Goal: Task Accomplishment & Management: Manage account settings

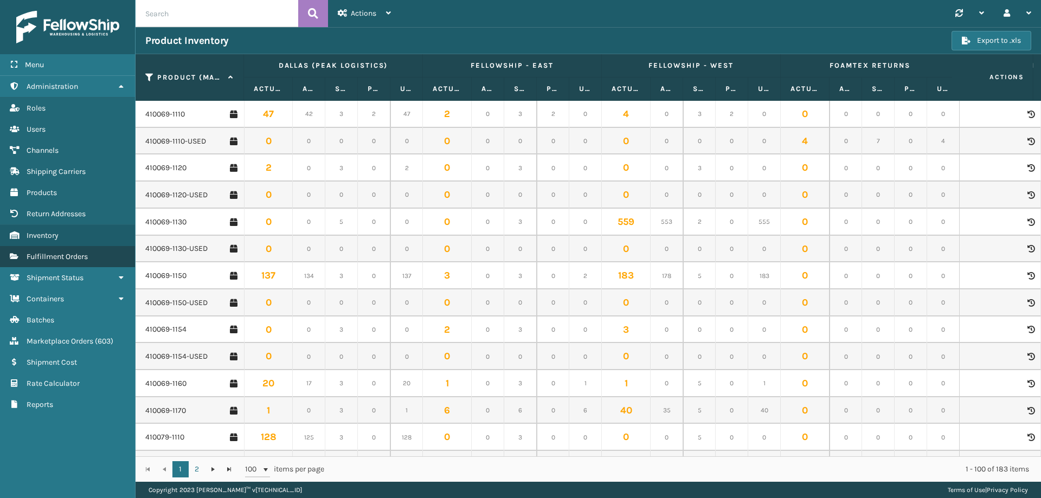
click at [77, 248] on link "Fulfillment Orders" at bounding box center [67, 256] width 135 height 21
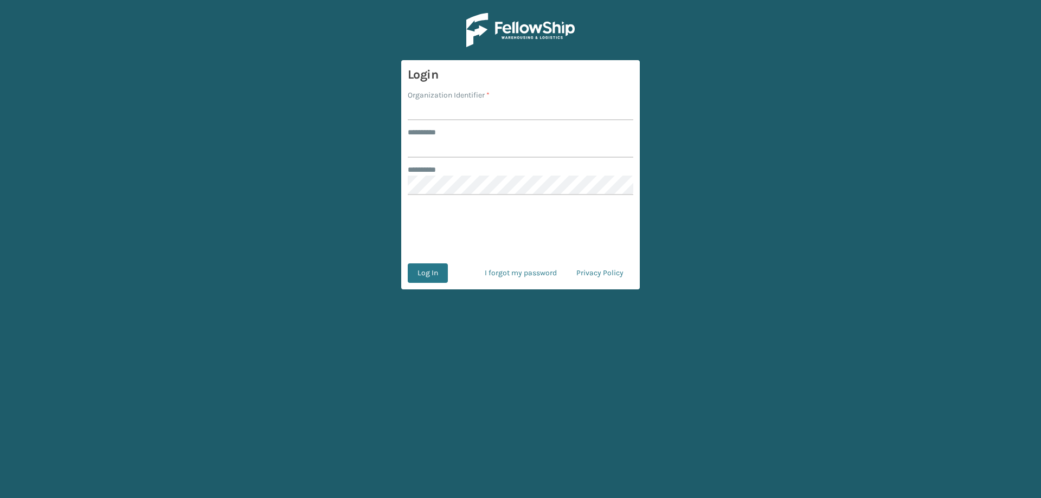
click at [476, 112] on input "Organization Identifier *" at bounding box center [521, 111] width 226 height 20
type input "Foamtex"
click at [452, 150] on input "******** *" at bounding box center [521, 148] width 226 height 20
type input "******"
click at [408, 264] on button "Log In" at bounding box center [428, 274] width 40 height 20
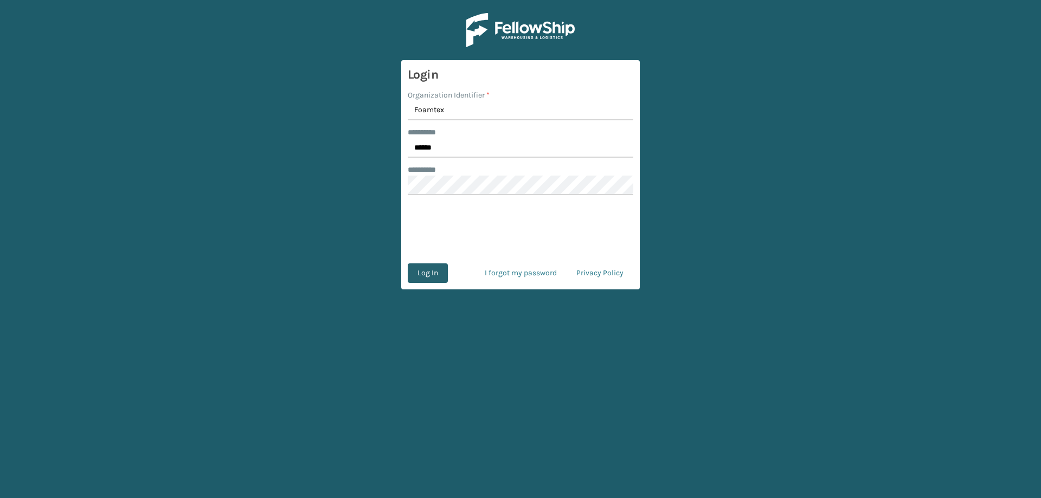
click at [443, 284] on form "Login Organization Identifier * Foamtex ******** * ****** ******** * 0cAFcWeA7M…" at bounding box center [520, 174] width 239 height 229
click at [445, 276] on button "Log In" at bounding box center [428, 274] width 40 height 20
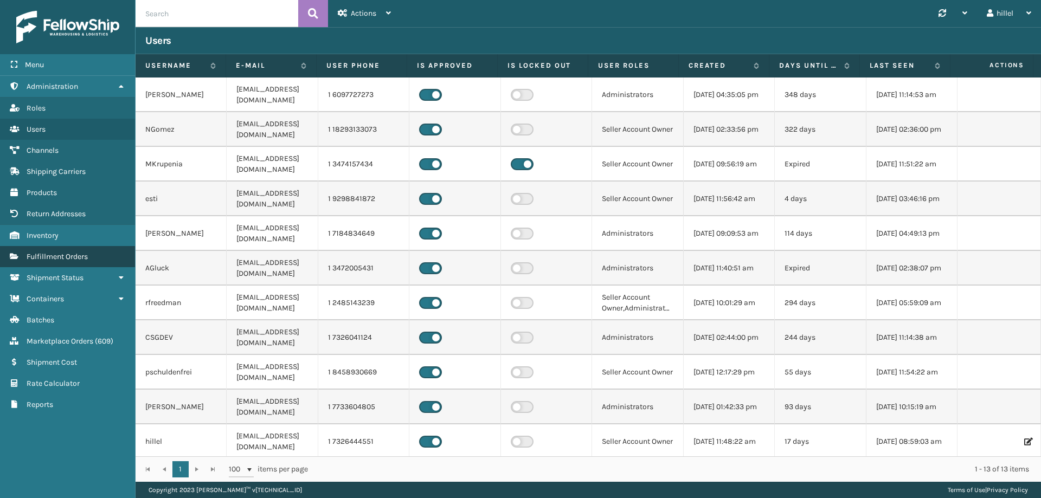
click at [95, 255] on link "Fulfillment Orders" at bounding box center [67, 256] width 135 height 21
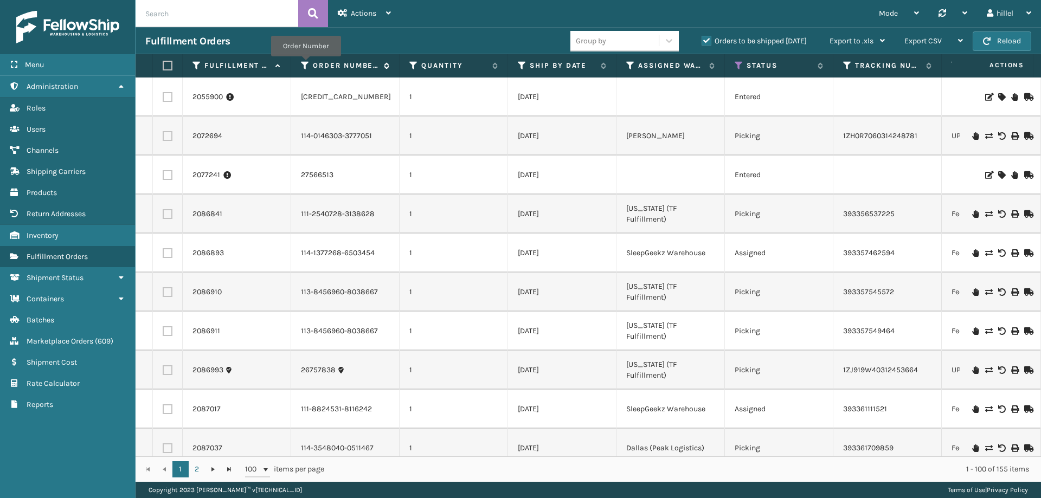
click at [306, 64] on icon at bounding box center [305, 66] width 9 height 10
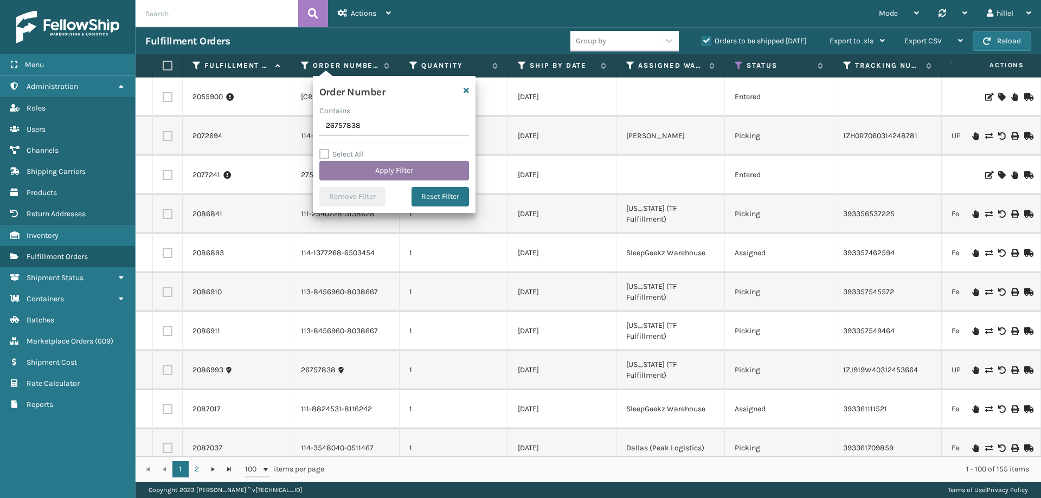
type input "26757838"
click at [386, 162] on button "Apply Filter" at bounding box center [394, 171] width 150 height 20
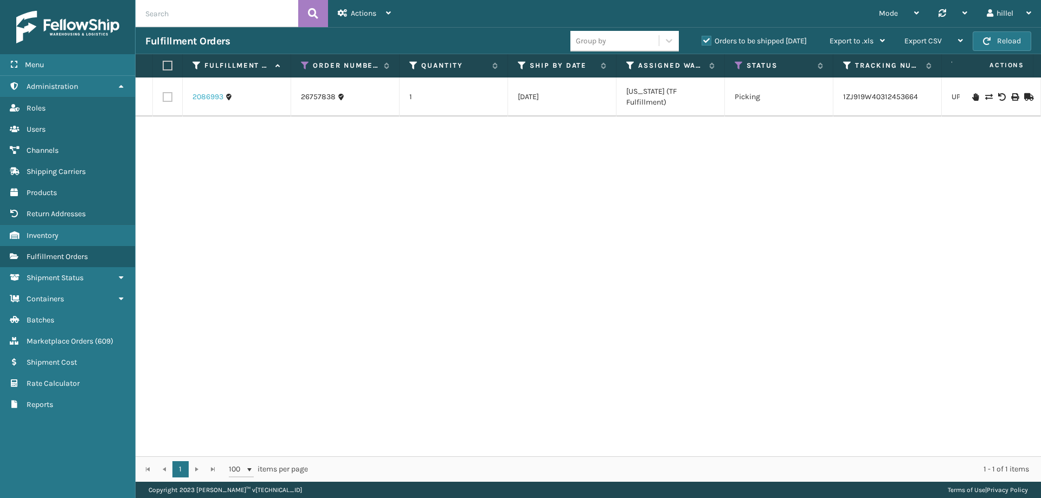
click at [214, 97] on link "2086993" at bounding box center [208, 97] width 31 height 11
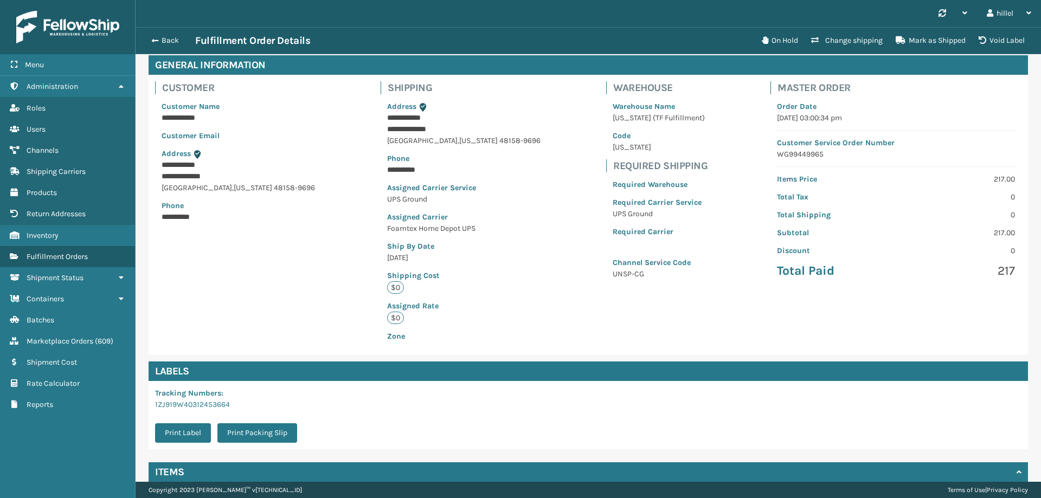
scroll to position [143, 0]
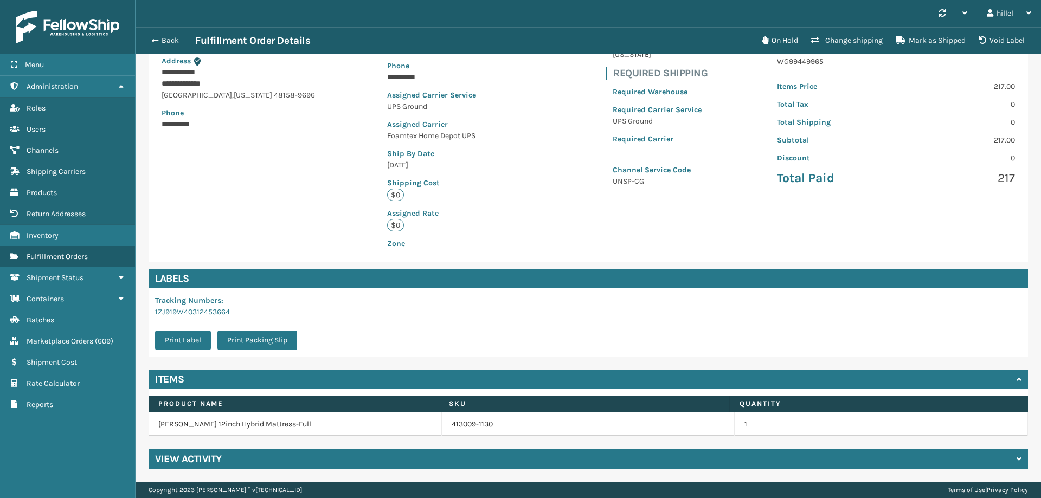
click at [310, 460] on div "View Activity" at bounding box center [589, 460] width 880 height 20
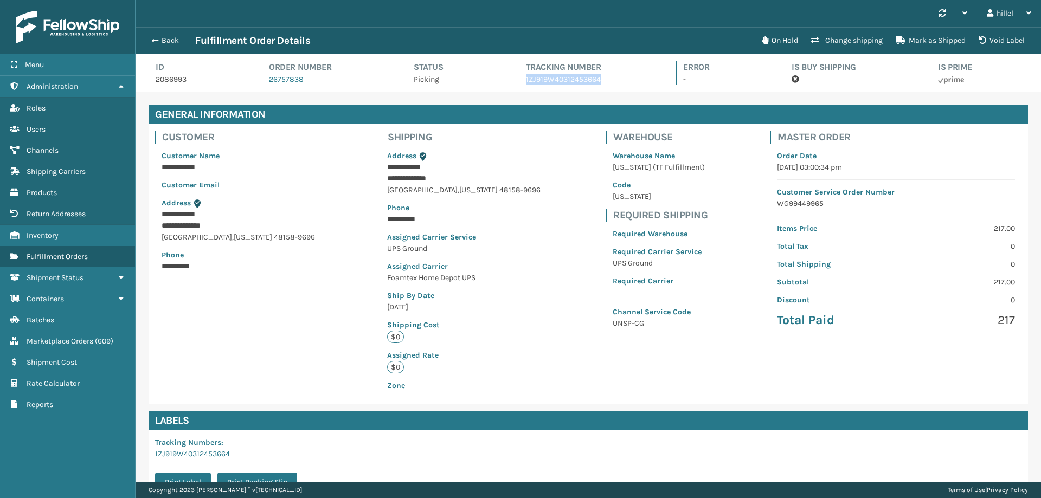
drag, startPoint x: 601, startPoint y: 81, endPoint x: 523, endPoint y: 80, distance: 78.1
click at [526, 80] on p "1ZJ919W40312453664" at bounding box center [591, 79] width 131 height 11
copy p "1ZJ919W40312453664"
click at [161, 41] on button "Back" at bounding box center [170, 41] width 50 height 10
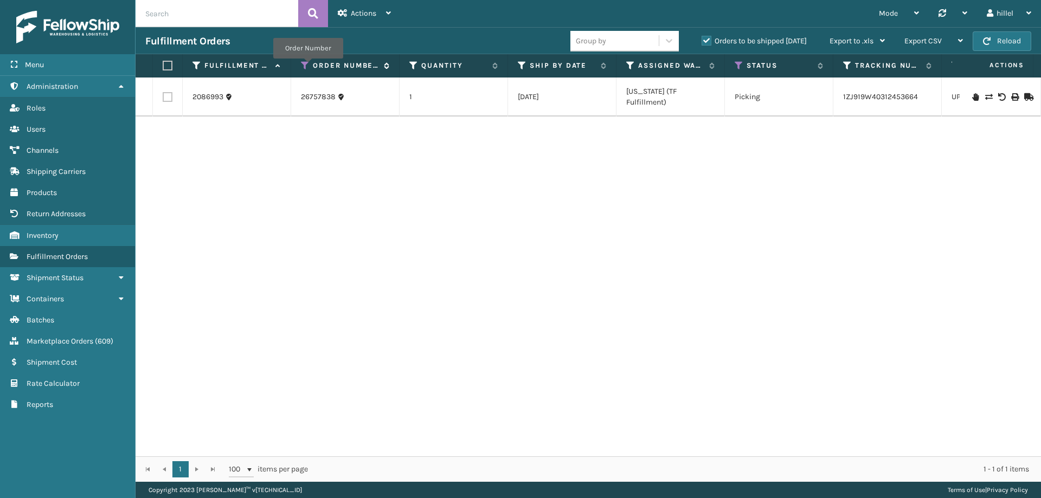
click at [308, 66] on icon at bounding box center [305, 66] width 9 height 10
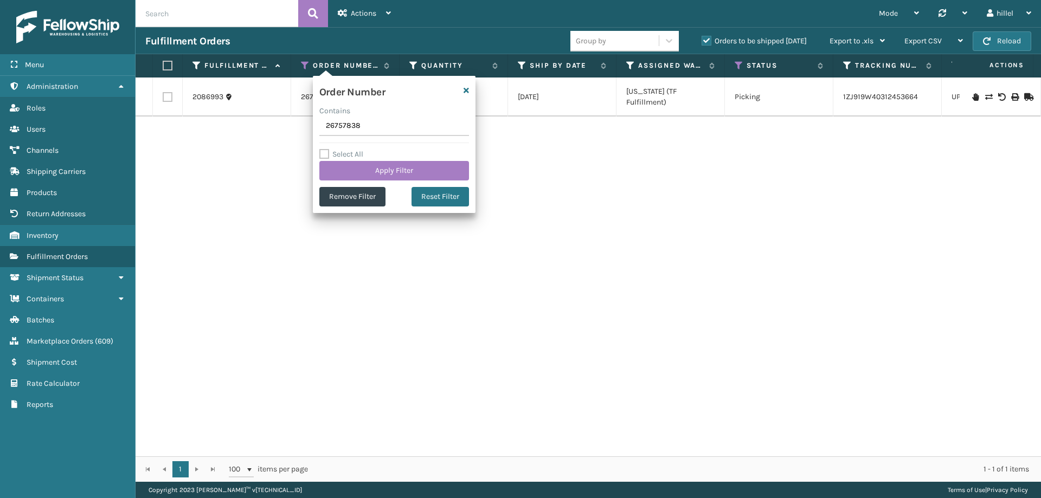
drag, startPoint x: 388, startPoint y: 127, endPoint x: 261, endPoint y: 132, distance: 127.0
click at [266, 129] on section "Fulfillment Orders Group by Orders to be shipped [DATE] Export to .xls Use ship…" at bounding box center [589, 254] width 906 height 455
type input "27566513"
click at [344, 164] on button "Apply Filter" at bounding box center [394, 171] width 150 height 20
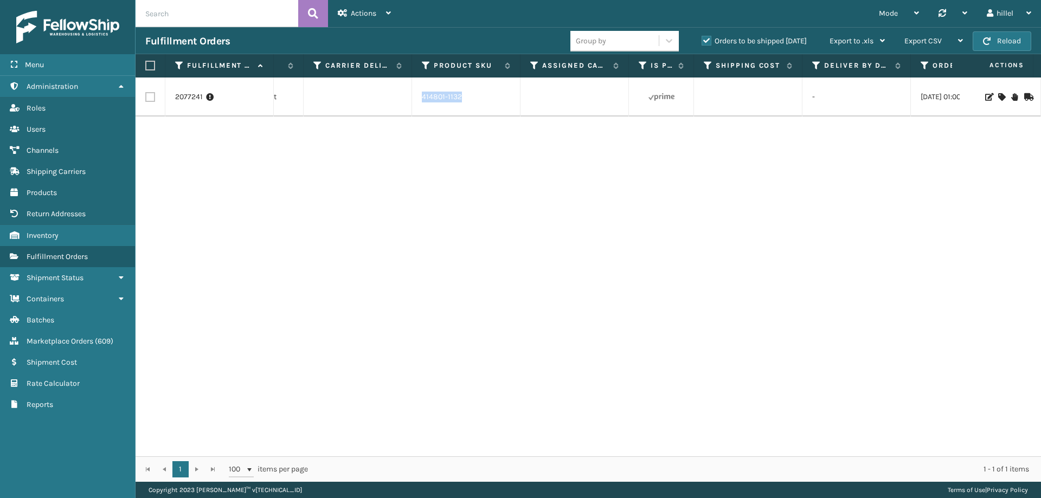
drag, startPoint x: 464, startPoint y: 95, endPoint x: 424, endPoint y: 94, distance: 40.7
click at [424, 94] on div "414801-1132" at bounding box center [466, 97] width 88 height 11
copy link "414801-1132"
click at [68, 236] on link "Inventory" at bounding box center [67, 235] width 135 height 21
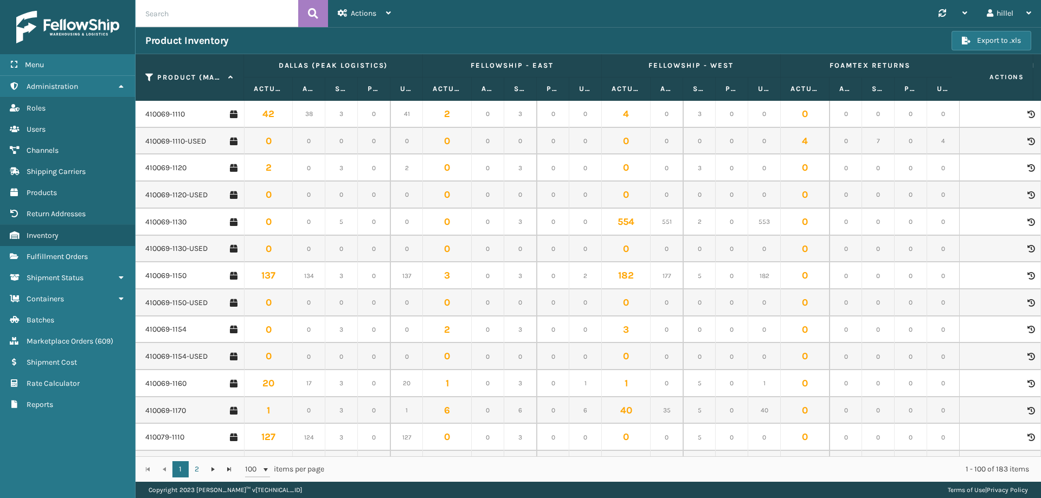
click at [197, 8] on input "text" at bounding box center [217, 13] width 163 height 27
paste input "414801-1132"
type input "414801-1132"
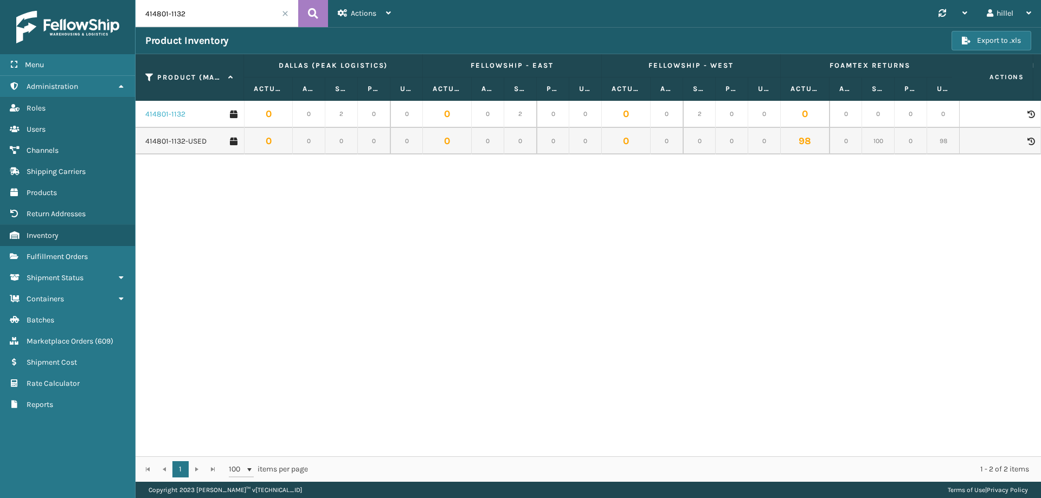
click at [170, 114] on link "414801-1132" at bounding box center [165, 114] width 40 height 11
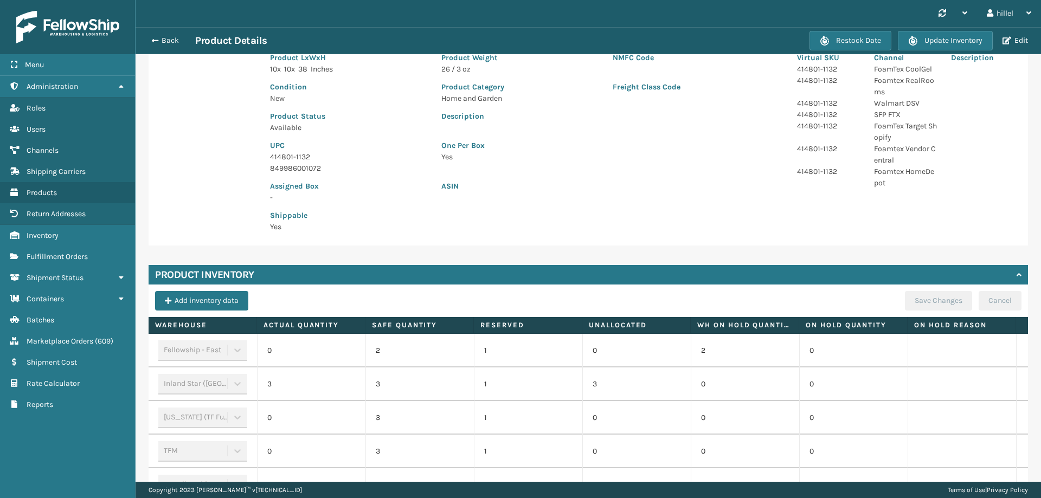
scroll to position [279, 0]
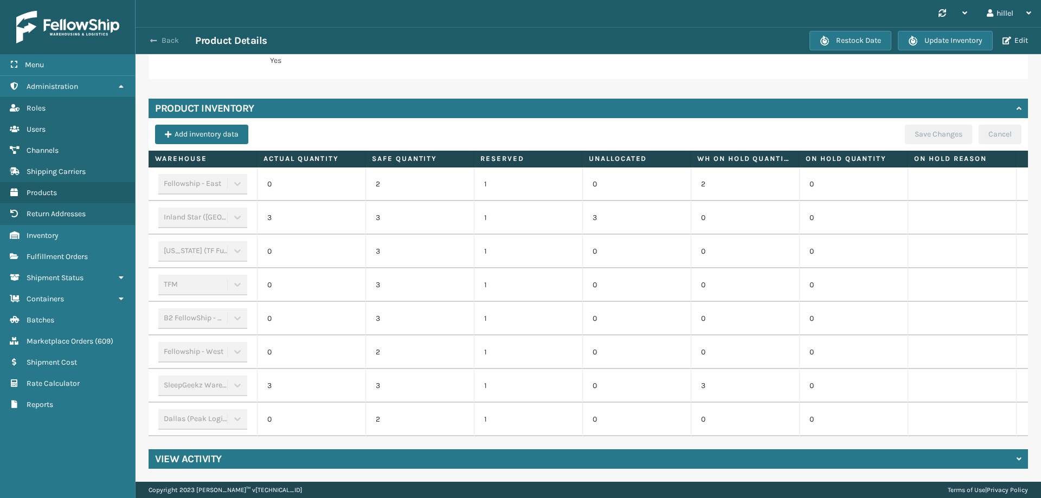
click at [151, 40] on span "button" at bounding box center [153, 41] width 7 height 8
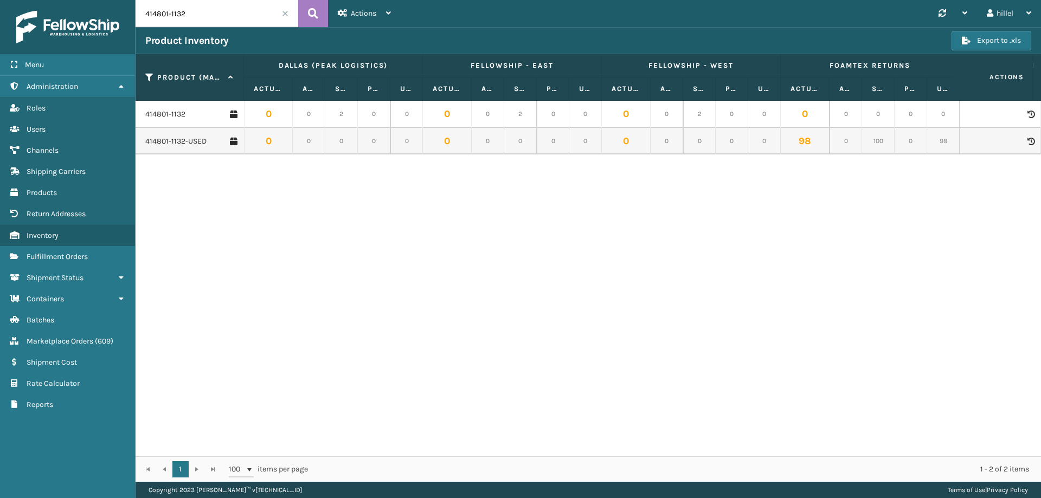
drag, startPoint x: 199, startPoint y: 14, endPoint x: 136, endPoint y: 12, distance: 62.4
click at [136, 12] on input "414801-1132" at bounding box center [217, 13] width 163 height 27
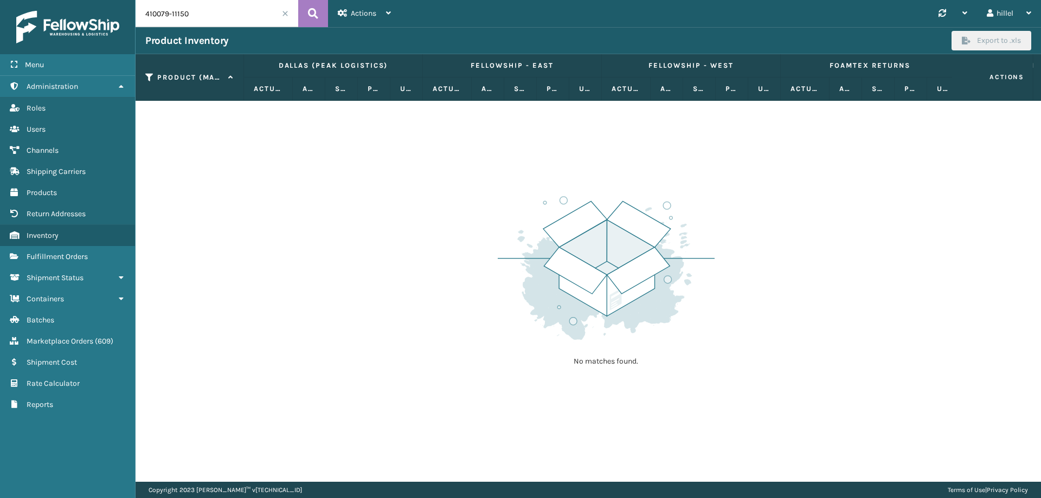
click at [213, 16] on input "410079-11150" at bounding box center [217, 13] width 163 height 27
click at [177, 16] on input "410079-11150" at bounding box center [217, 13] width 163 height 27
type input "410079-1150"
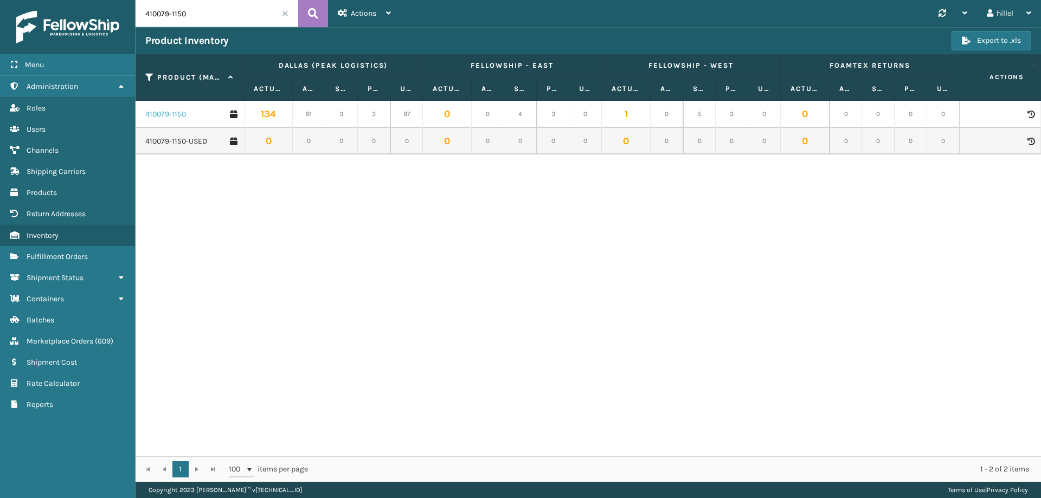
click at [167, 116] on link "410079-1150" at bounding box center [165, 114] width 41 height 11
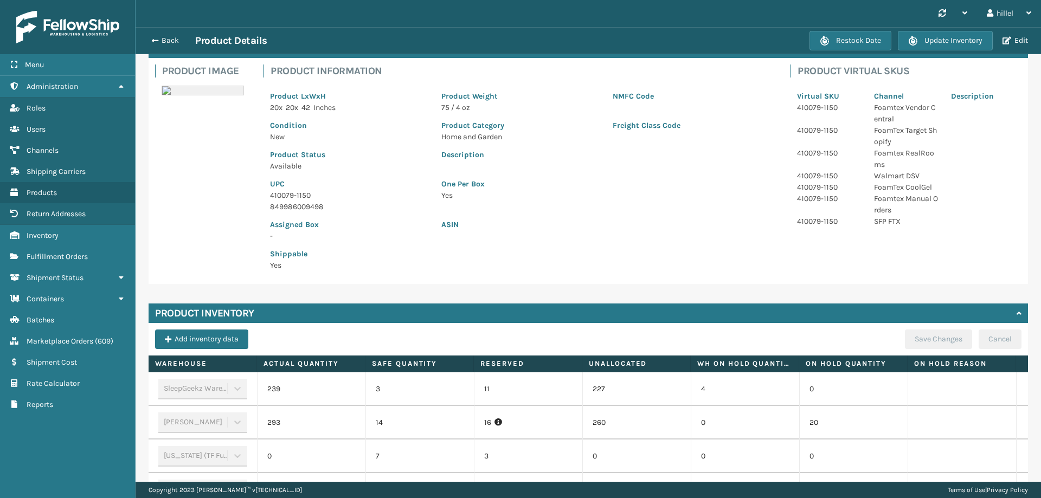
scroll to position [313, 0]
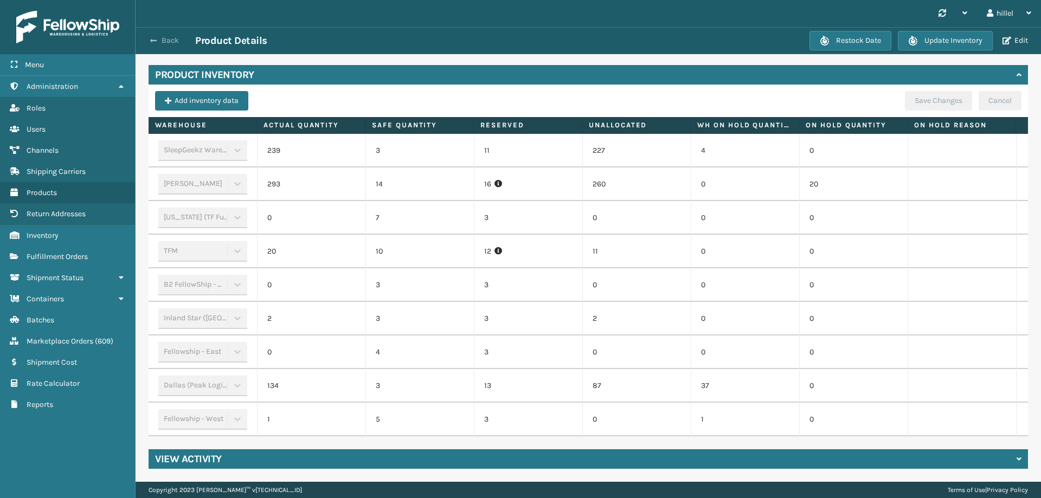
click at [150, 39] on button "Back" at bounding box center [170, 41] width 50 height 10
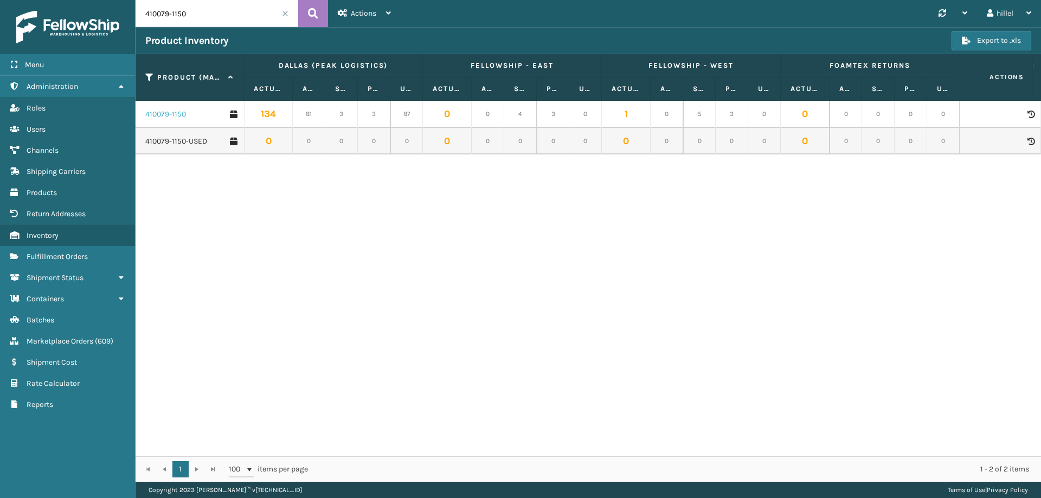
click at [173, 114] on link "410079-1150" at bounding box center [165, 114] width 41 height 11
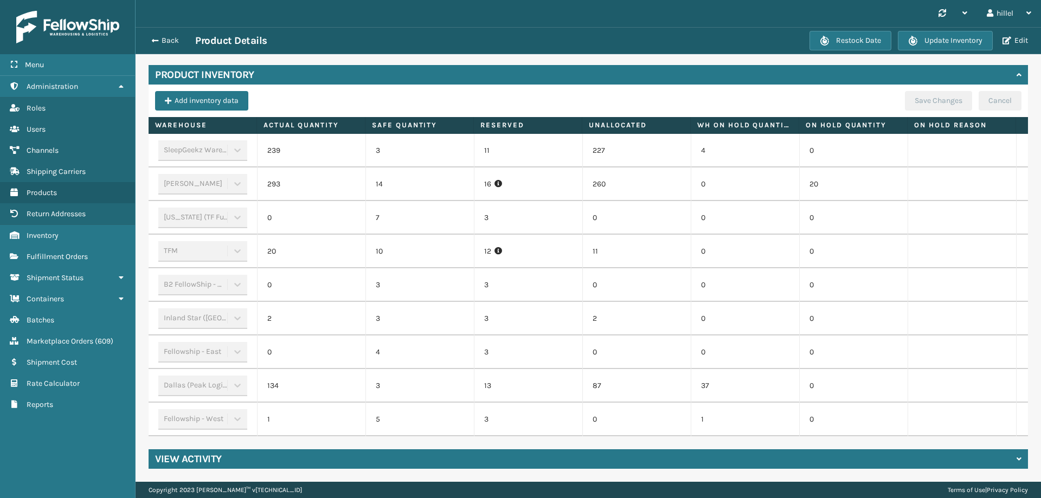
scroll to position [0, 112]
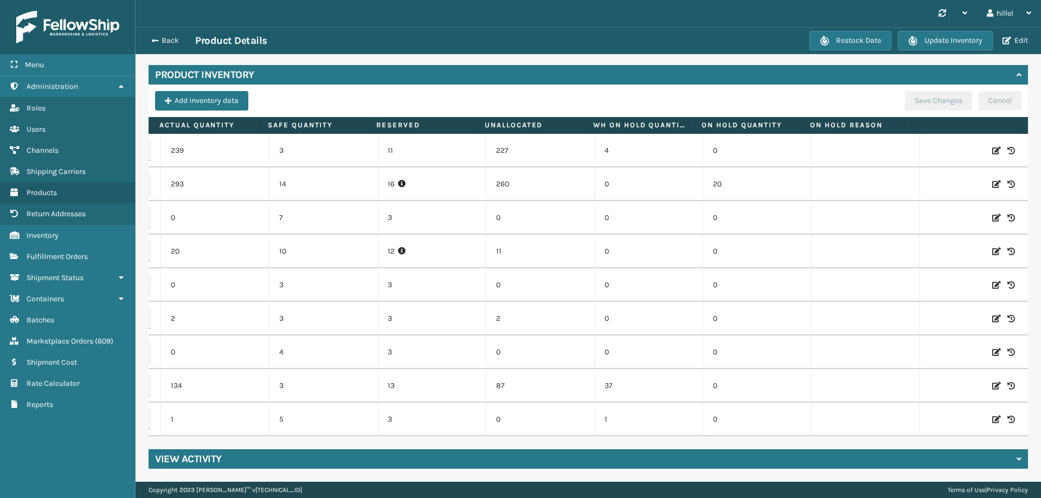
click at [993, 246] on icon at bounding box center [997, 251] width 9 height 11
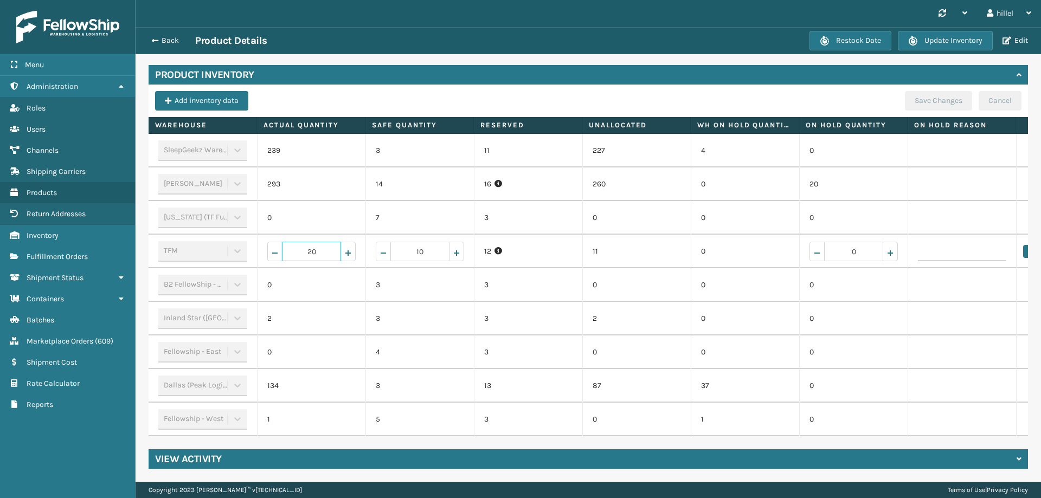
drag, startPoint x: 328, startPoint y: 244, endPoint x: 293, endPoint y: 244, distance: 35.3
click at [293, 244] on input "20" at bounding box center [311, 252] width 59 height 20
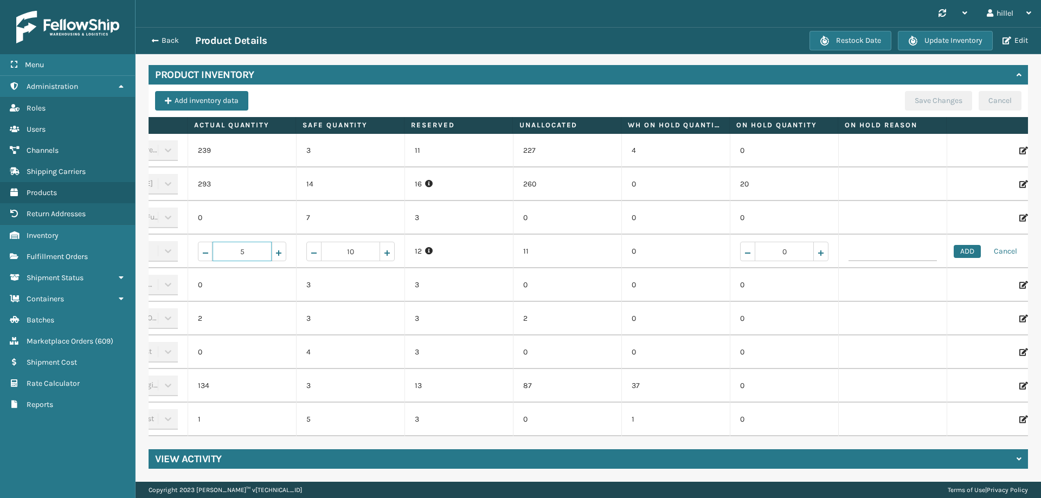
scroll to position [0, 112]
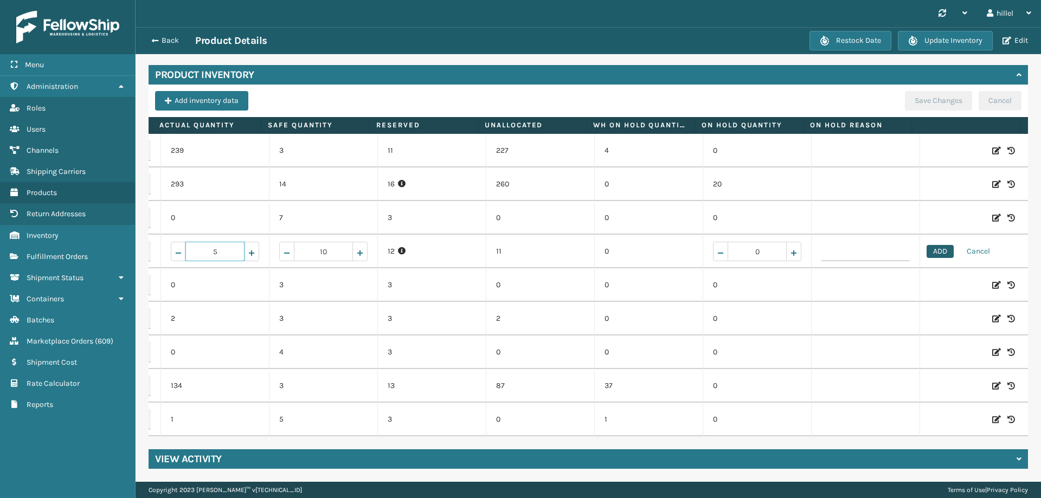
type input "5"
click at [927, 245] on button "ADD" at bounding box center [940, 251] width 27 height 13
click at [938, 100] on button "Save Changes" at bounding box center [938, 101] width 67 height 20
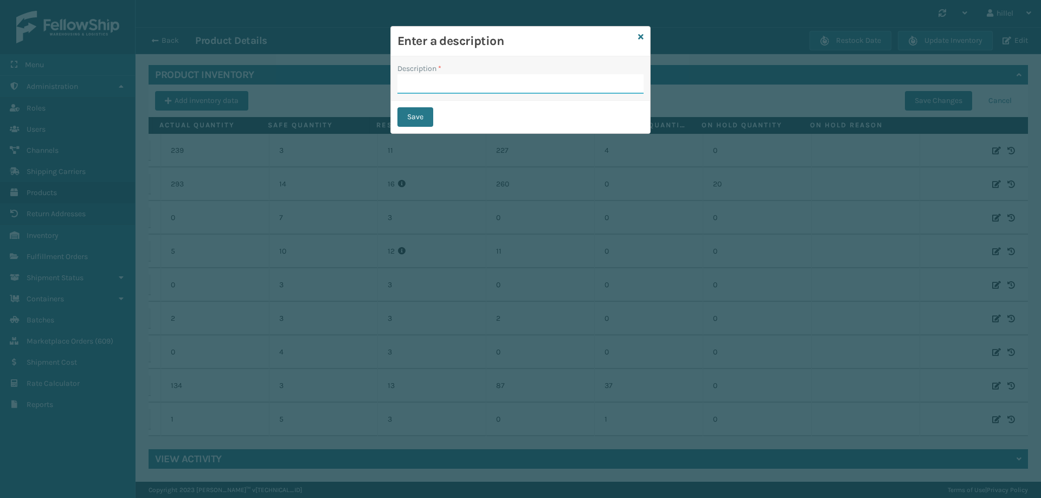
drag, startPoint x: 591, startPoint y: 82, endPoint x: 584, endPoint y: 92, distance: 12.5
click at [591, 82] on input "Description *" at bounding box center [521, 84] width 246 height 20
type input "Update"
click at [420, 119] on button "Save" at bounding box center [416, 117] width 36 height 20
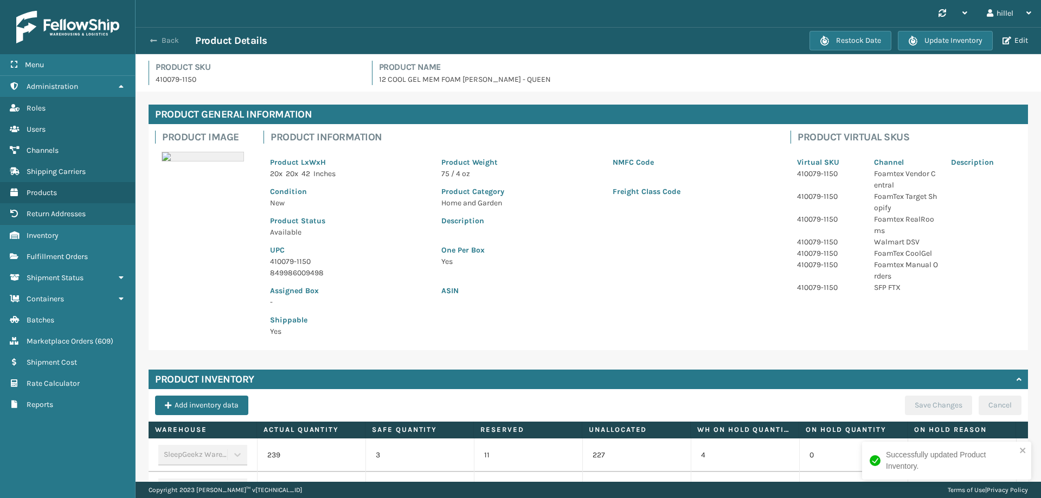
click at [168, 36] on button "Back" at bounding box center [170, 41] width 50 height 10
